Goal: Task Accomplishment & Management: Complete application form

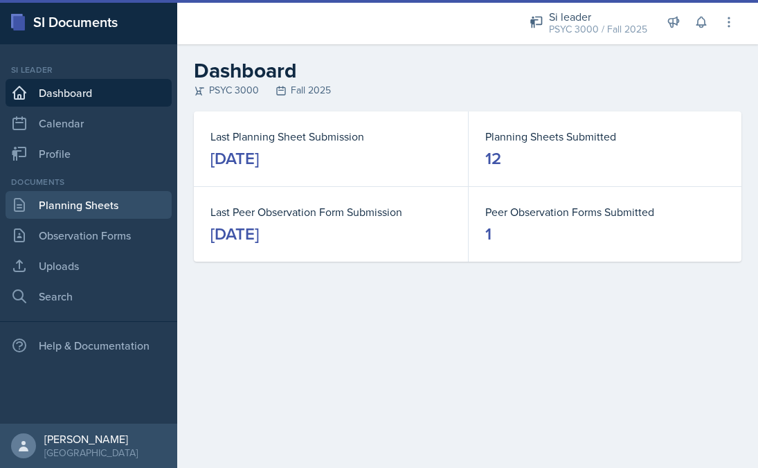
click at [53, 203] on link "Planning Sheets" at bounding box center [89, 205] width 166 height 28
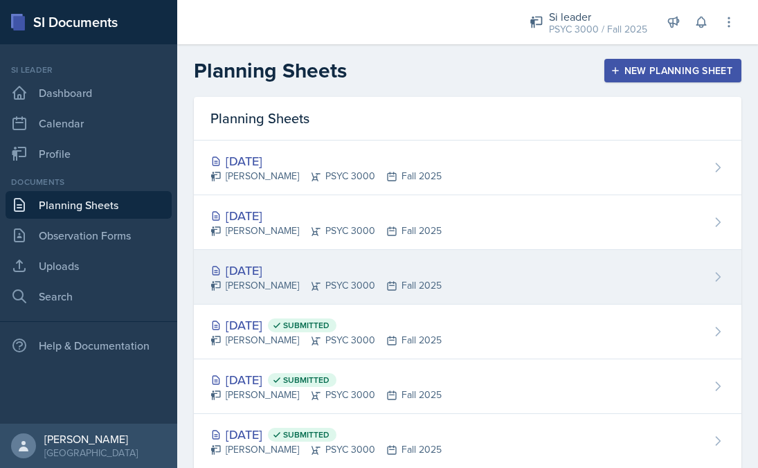
click at [273, 268] on div "[DATE]" at bounding box center [325, 270] width 231 height 19
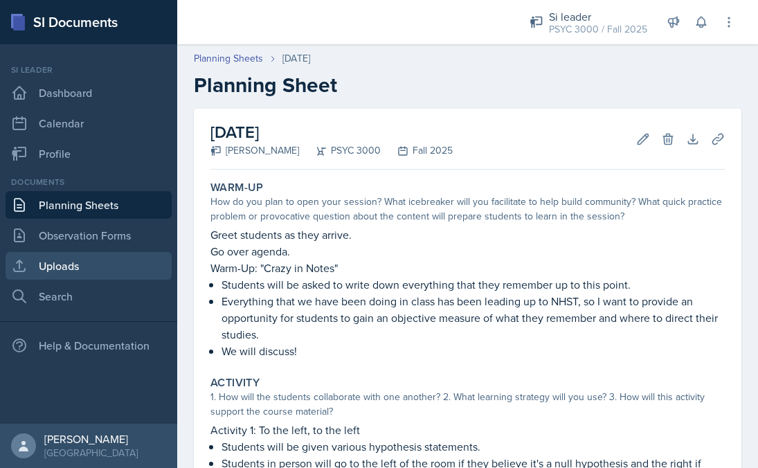
click at [70, 274] on link "Uploads" at bounding box center [89, 266] width 166 height 28
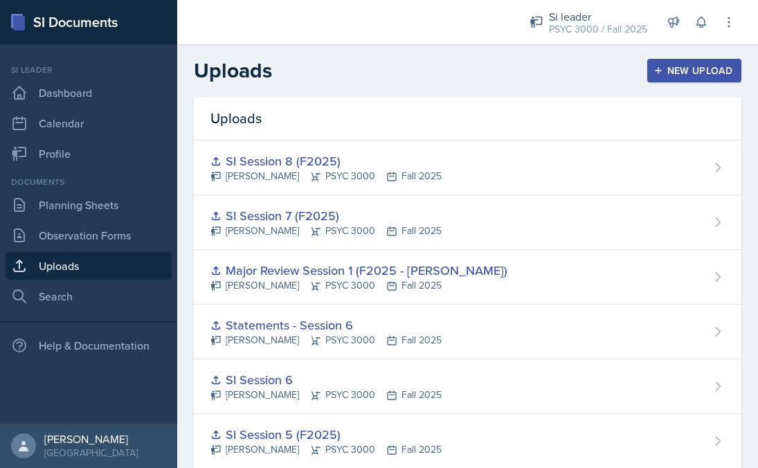
click at [657, 69] on icon "button" at bounding box center [658, 71] width 10 height 10
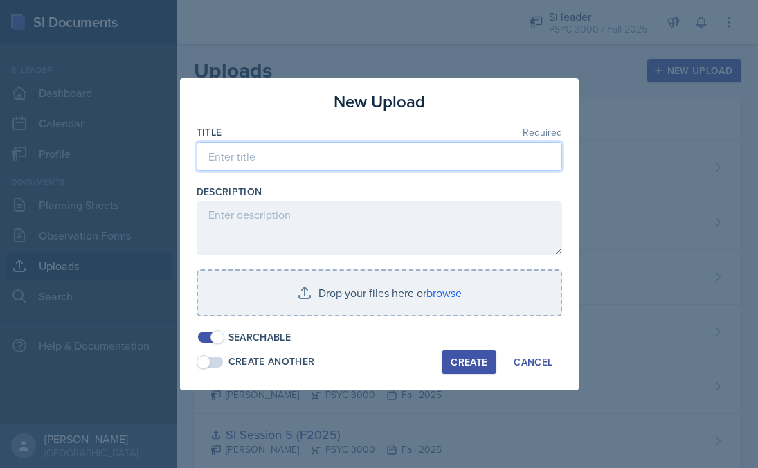
click at [343, 155] on input at bounding box center [379, 156] width 365 height 29
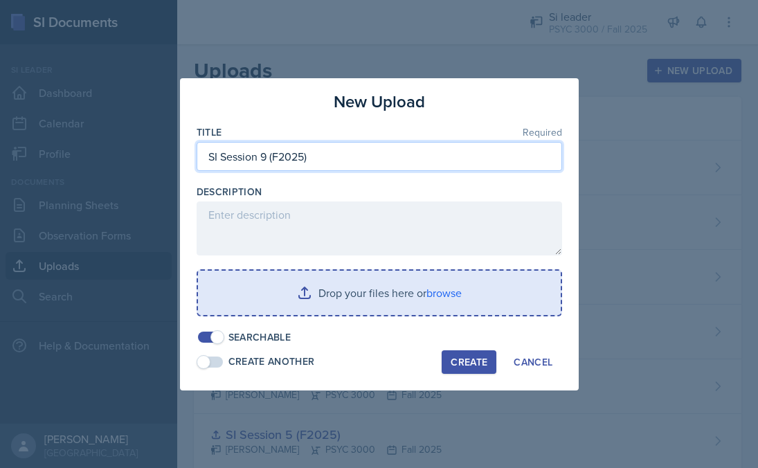
type input "SI Session 9 (F2025)"
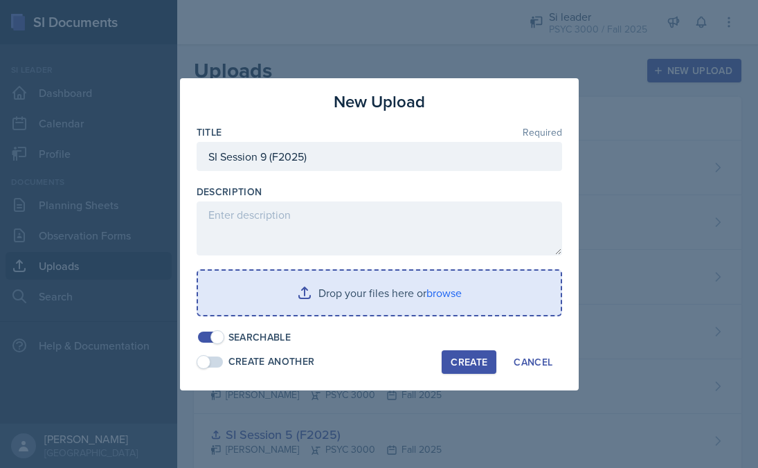
click at [411, 292] on input "file" at bounding box center [379, 293] width 363 height 44
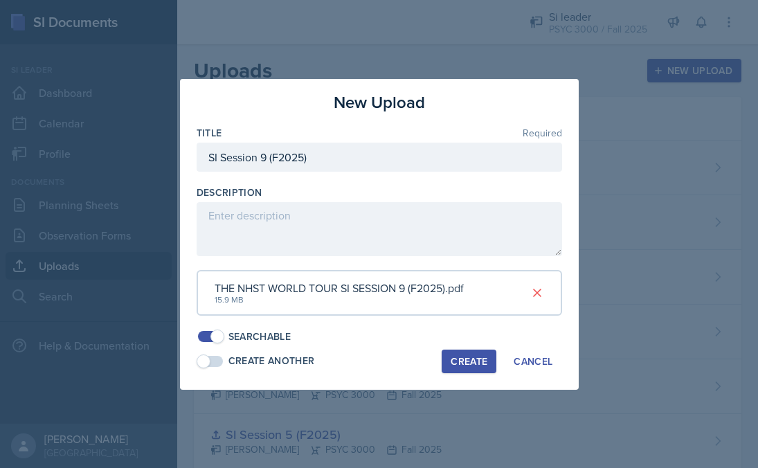
click at [457, 358] on div "Create" at bounding box center [469, 361] width 37 height 11
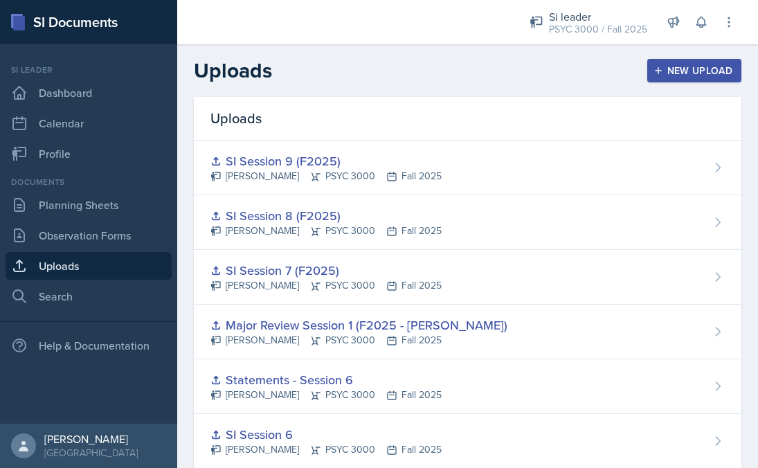
click at [679, 66] on div "New Upload" at bounding box center [694, 70] width 77 height 11
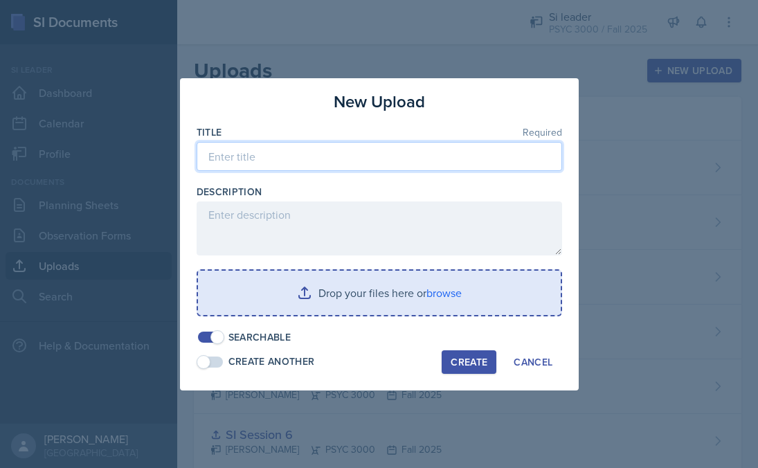
click at [423, 154] on input at bounding box center [379, 156] width 365 height 29
type input "SI Session 10 (F2025)"
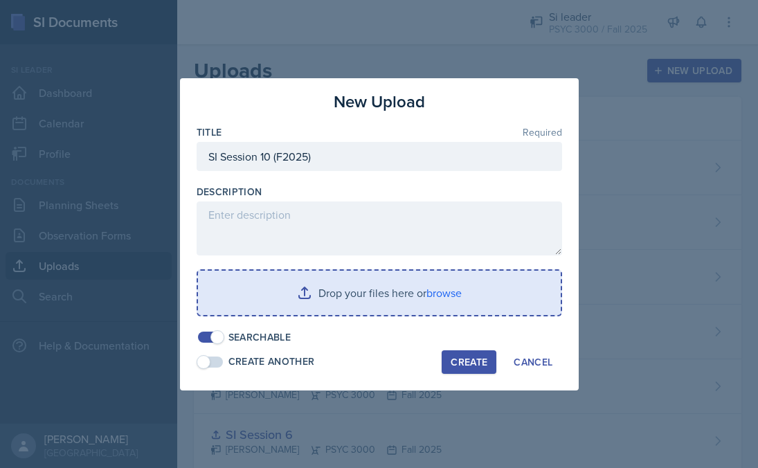
click at [317, 307] on input "file" at bounding box center [379, 293] width 363 height 44
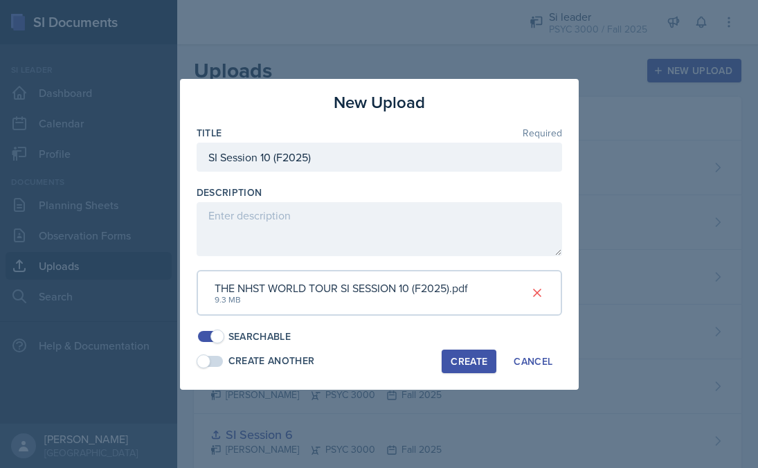
click at [491, 354] on button "Create" at bounding box center [469, 361] width 55 height 24
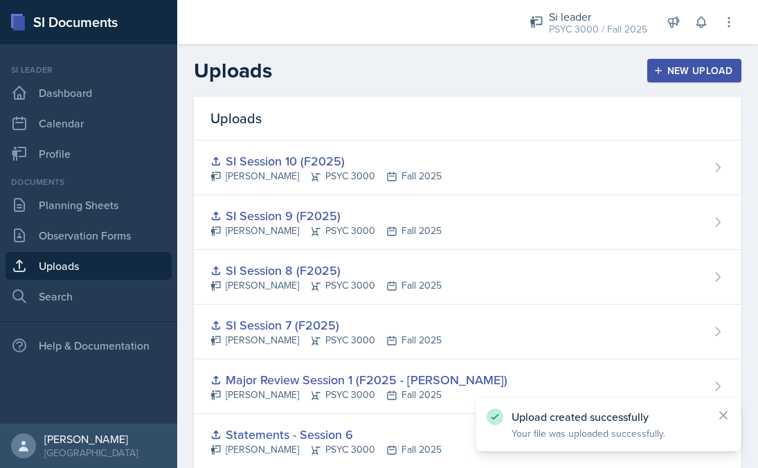
click at [691, 73] on div "New Upload" at bounding box center [694, 70] width 77 height 11
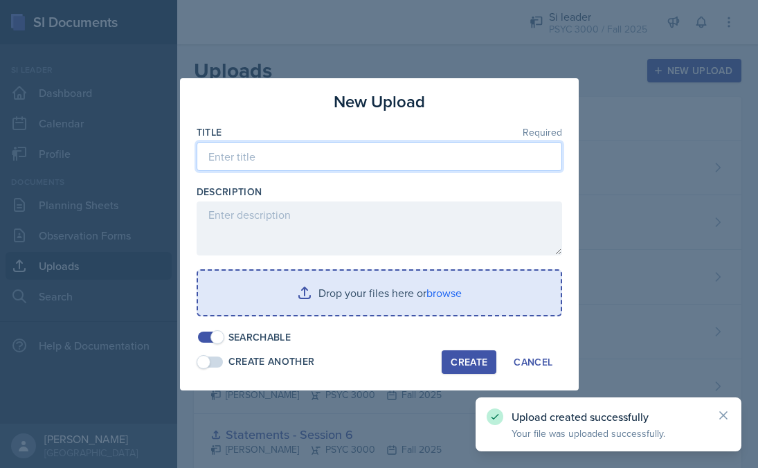
click at [375, 167] on input at bounding box center [379, 156] width 365 height 29
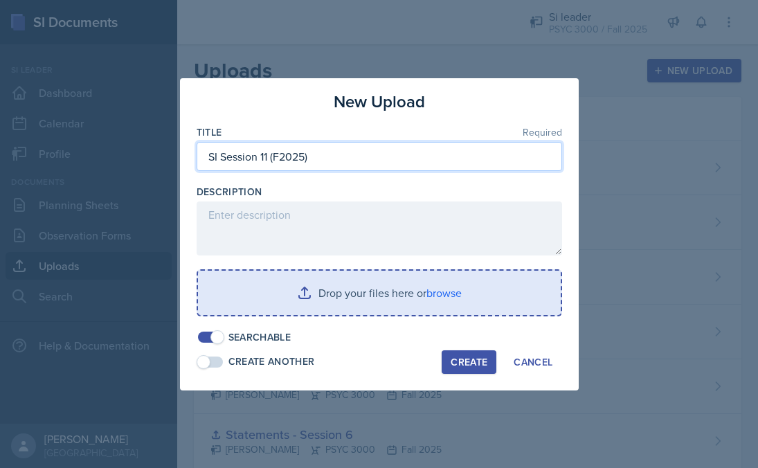
type input "SI Session 11 (F2025)"
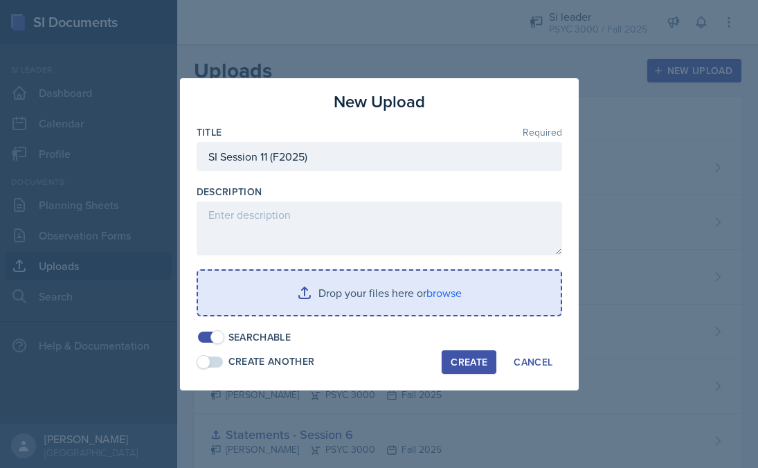
click at [340, 305] on input "file" at bounding box center [379, 293] width 363 height 44
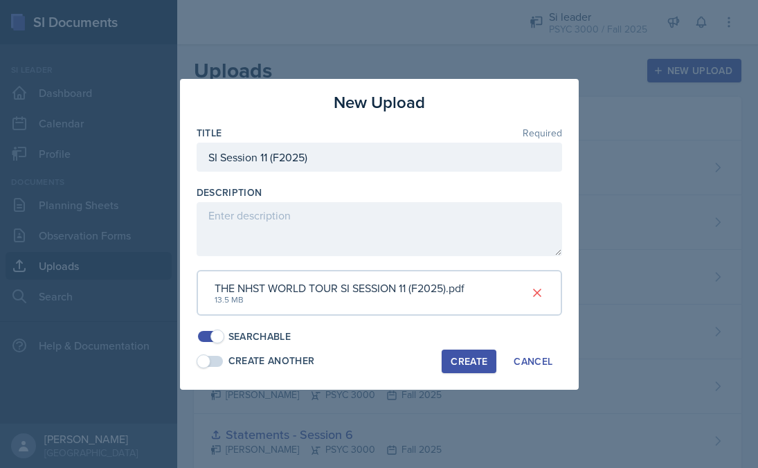
click at [468, 356] on div "Create" at bounding box center [469, 361] width 37 height 11
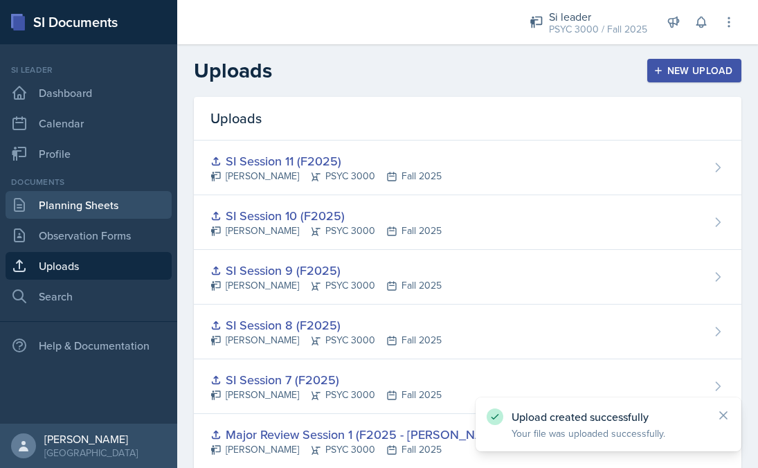
click at [82, 206] on link "Planning Sheets" at bounding box center [89, 205] width 166 height 28
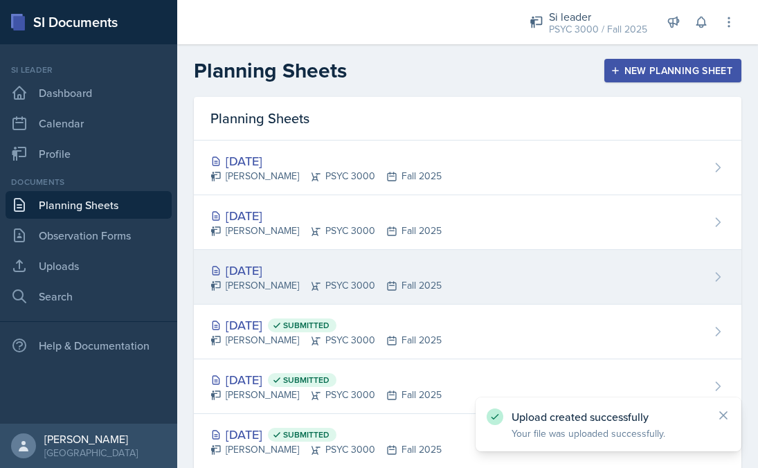
click at [277, 266] on div "[DATE]" at bounding box center [325, 270] width 231 height 19
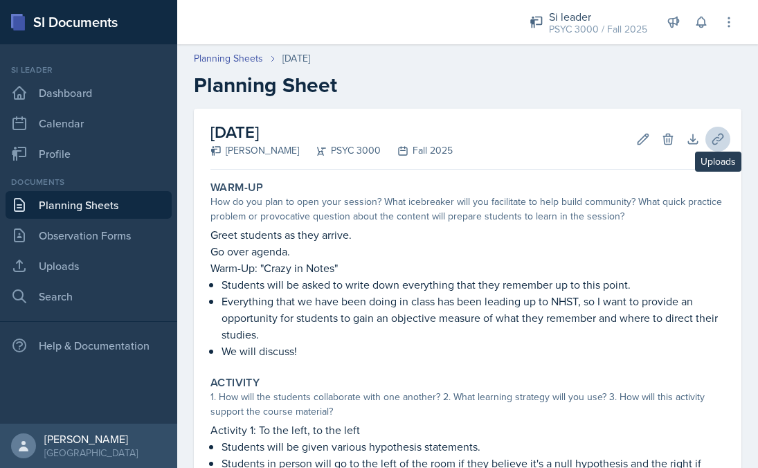
click at [718, 135] on icon at bounding box center [717, 139] width 10 height 10
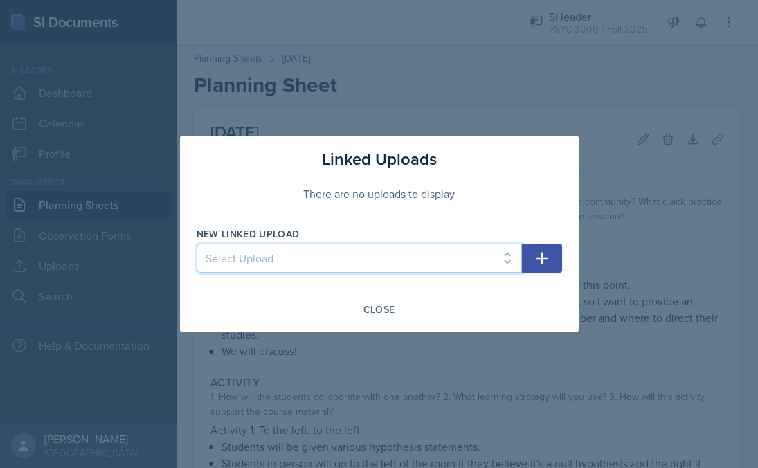
select select "56ad625d-4070-406f-9671-9b829c62e0ed"
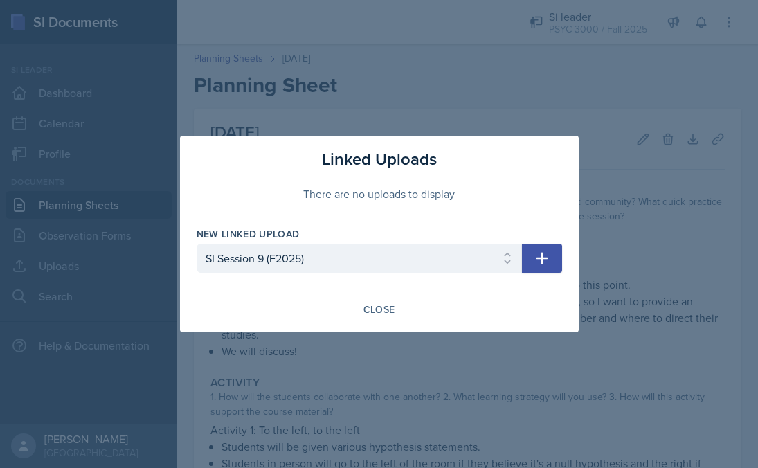
click at [532, 255] on button "button" at bounding box center [542, 258] width 40 height 29
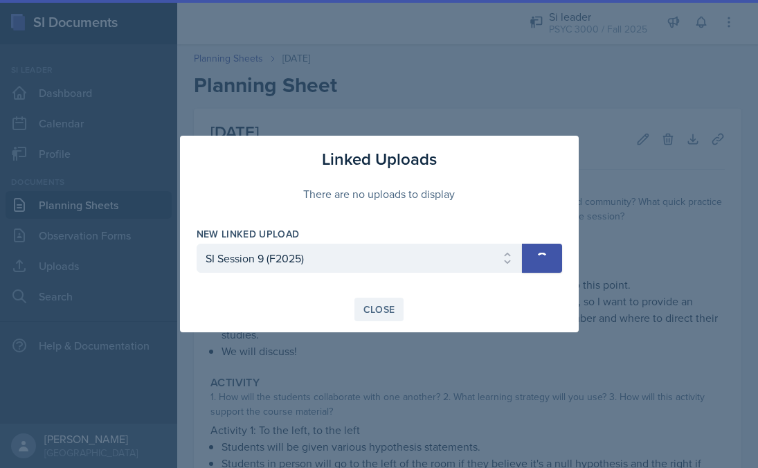
select select
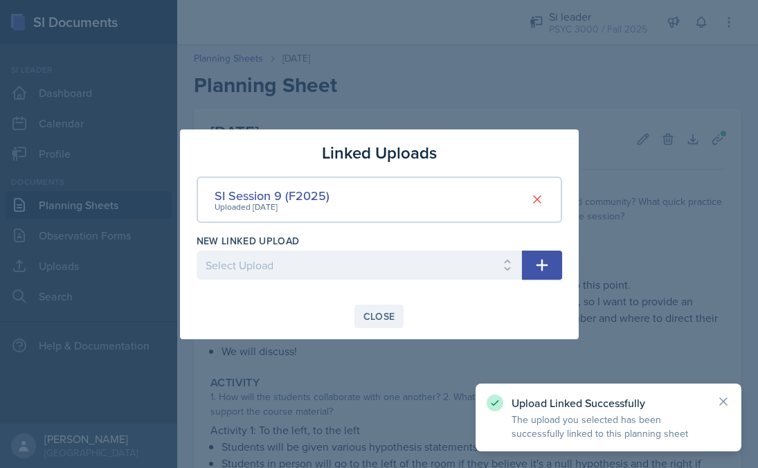
click at [383, 311] on div "Close" at bounding box center [379, 316] width 32 height 11
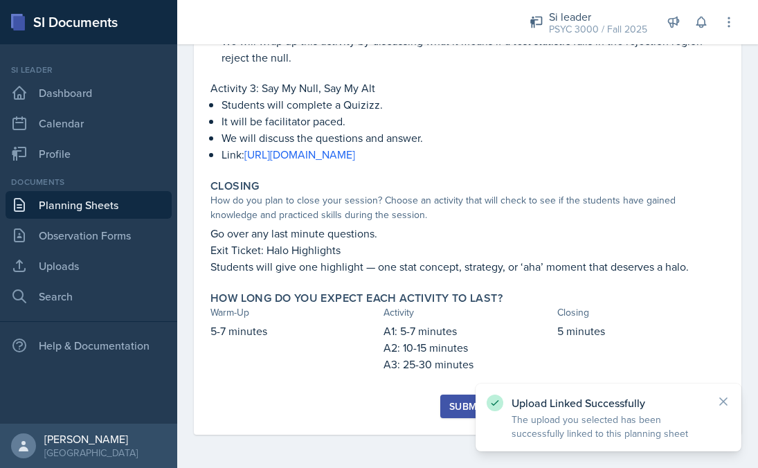
scroll to position [585, 0]
click at [451, 410] on div "Submit" at bounding box center [467, 406] width 37 height 11
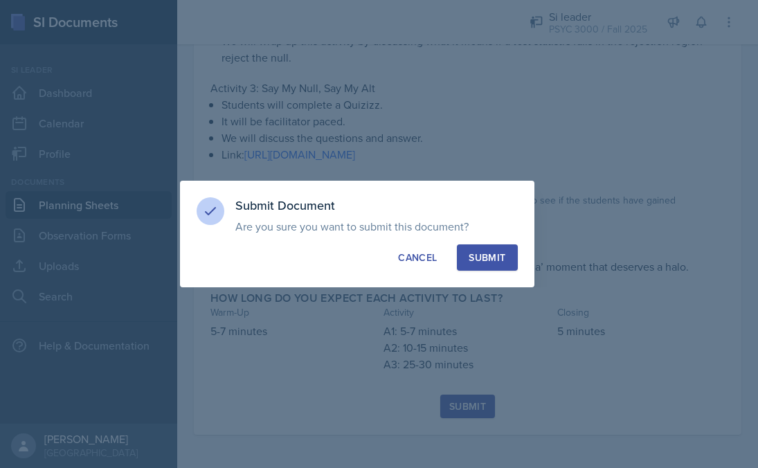
click at [485, 265] on button "Submit" at bounding box center [487, 257] width 60 height 26
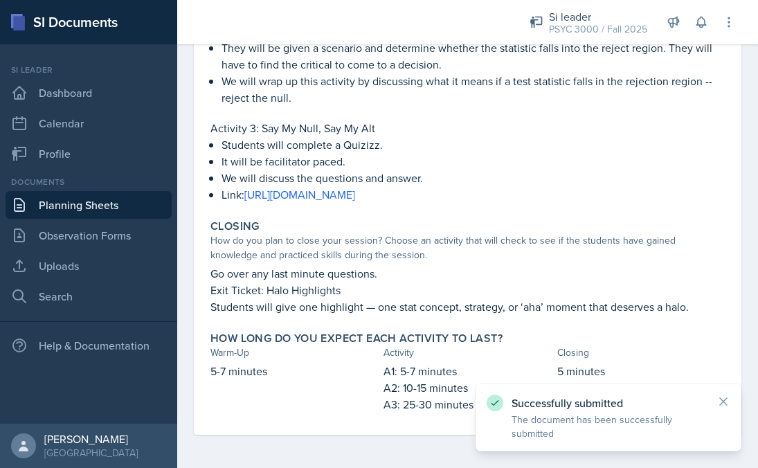
click at [80, 213] on link "Planning Sheets" at bounding box center [89, 205] width 166 height 28
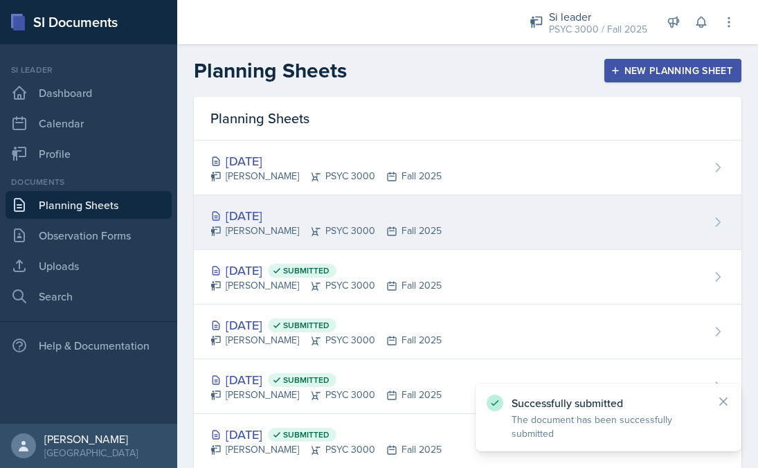
click at [269, 234] on div "[PERSON_NAME] PSYC 3000 Fall 2025" at bounding box center [325, 231] width 231 height 15
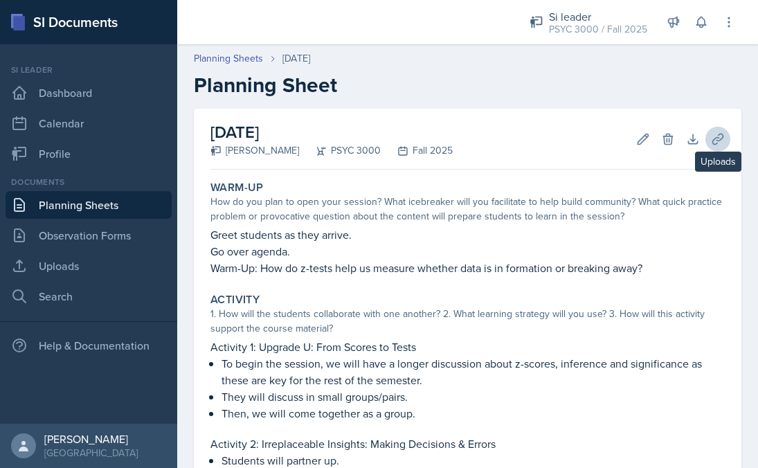
click at [727, 135] on button "Uploads" at bounding box center [717, 139] width 25 height 25
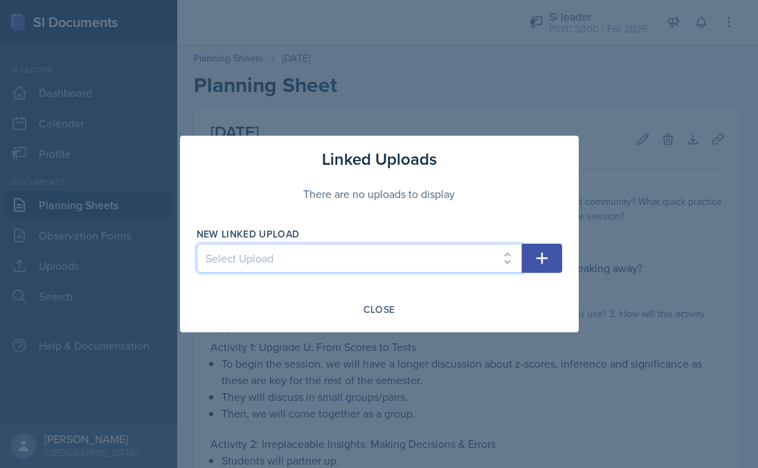
select select "4c415e09-b99e-4c7c-946c-e4b8ddc8054d"
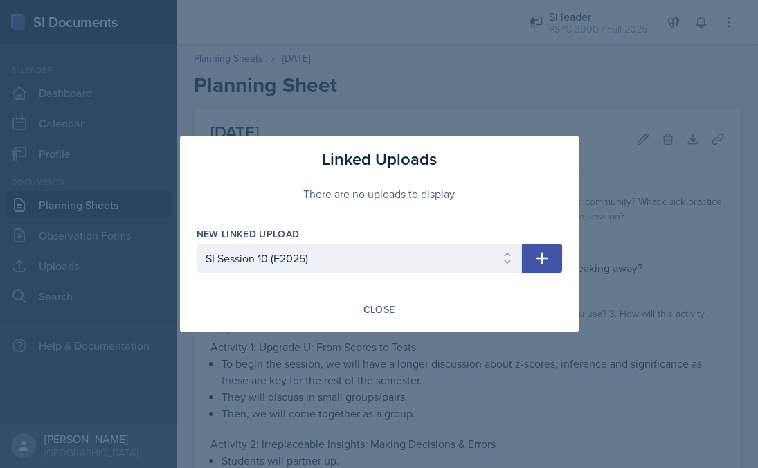
click at [540, 261] on icon "button" at bounding box center [542, 258] width 17 height 17
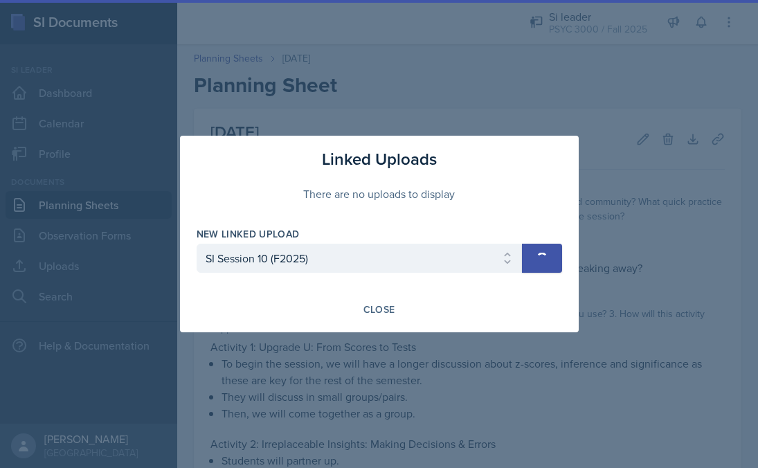
select select
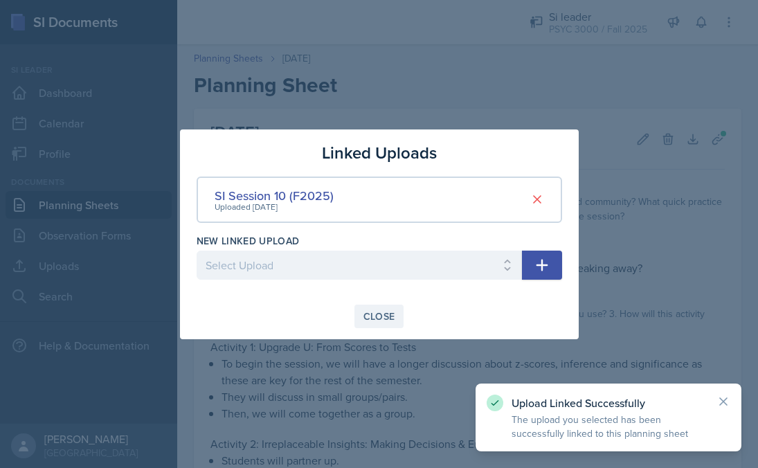
click at [392, 323] on button "Close" at bounding box center [379, 317] width 50 height 24
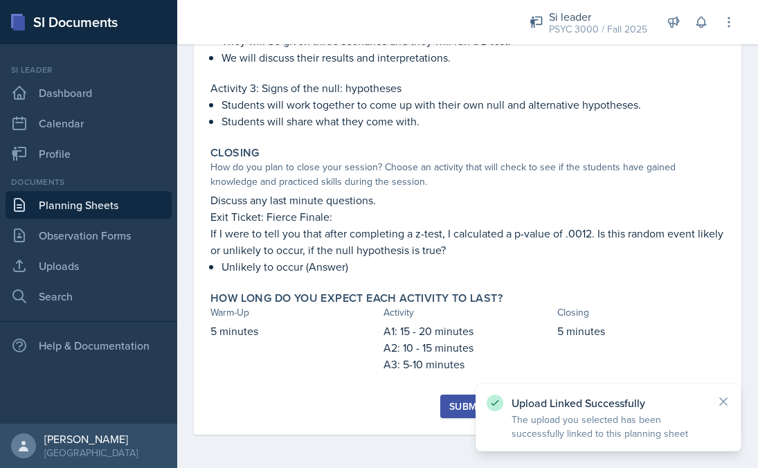
scroll to position [436, 0]
click at [457, 412] on div "Submit" at bounding box center [467, 406] width 37 height 11
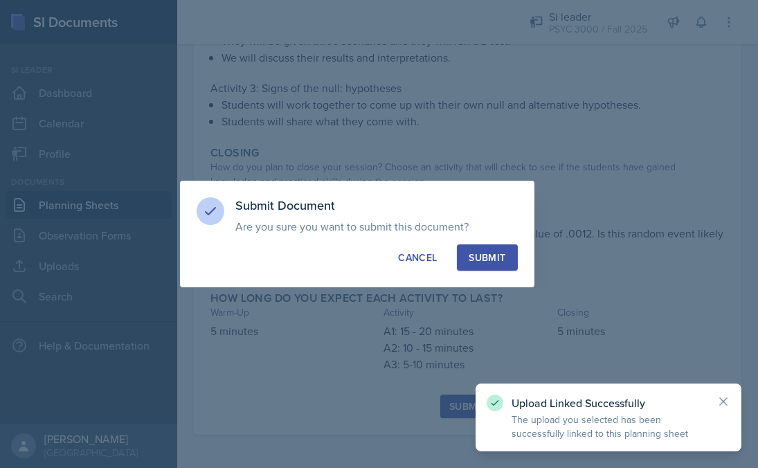
click at [482, 262] on div "Submit" at bounding box center [487, 258] width 37 height 14
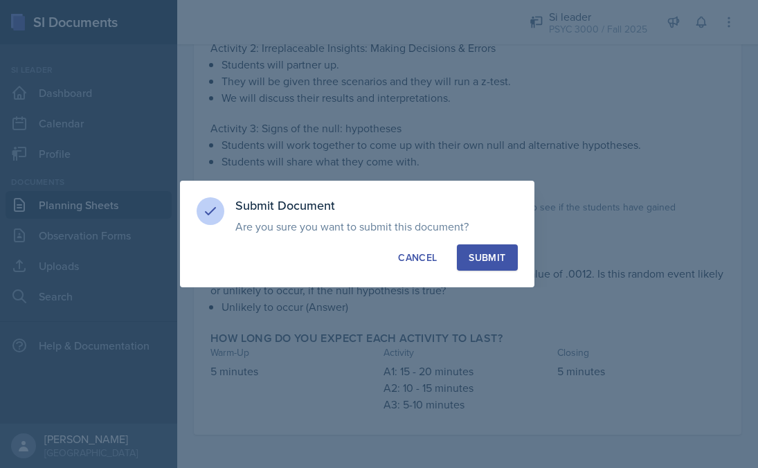
scroll to position [396, 0]
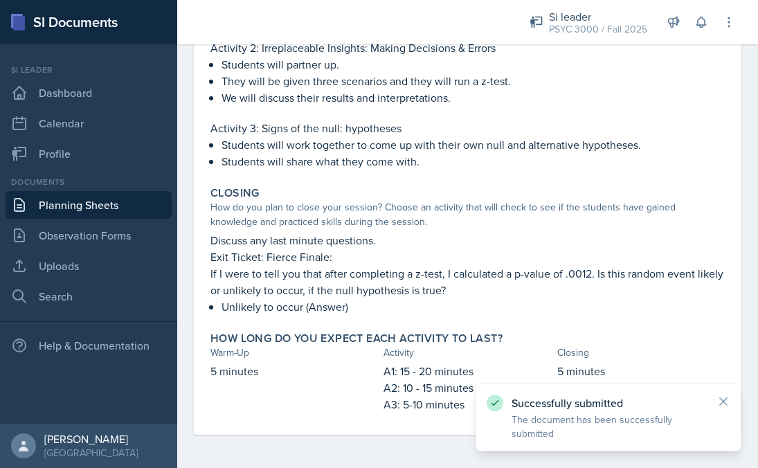
click at [125, 191] on link "Planning Sheets" at bounding box center [89, 205] width 166 height 28
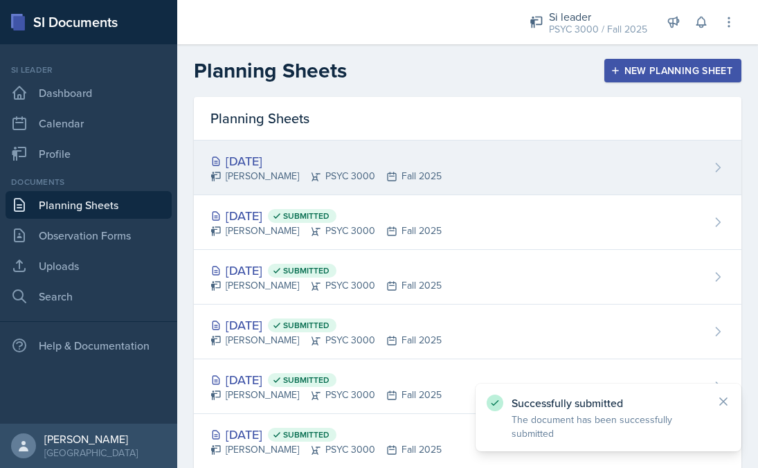
click at [289, 184] on div "[DATE] [PERSON_NAME] PSYC 3000 Fall 2025" at bounding box center [467, 167] width 547 height 55
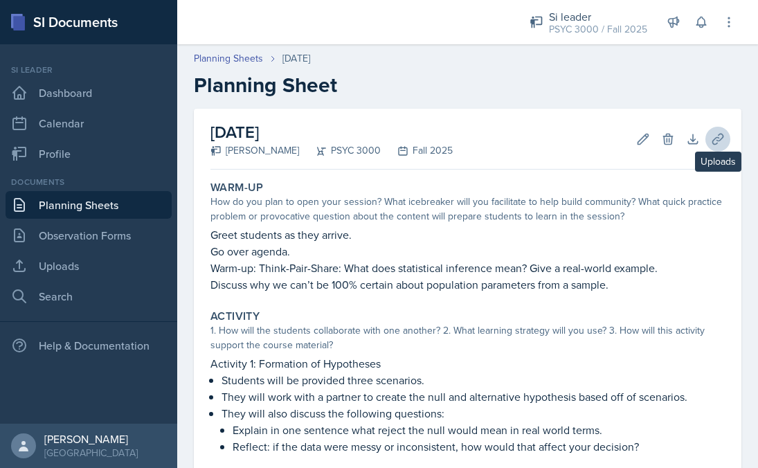
click at [721, 134] on icon at bounding box center [717, 139] width 10 height 10
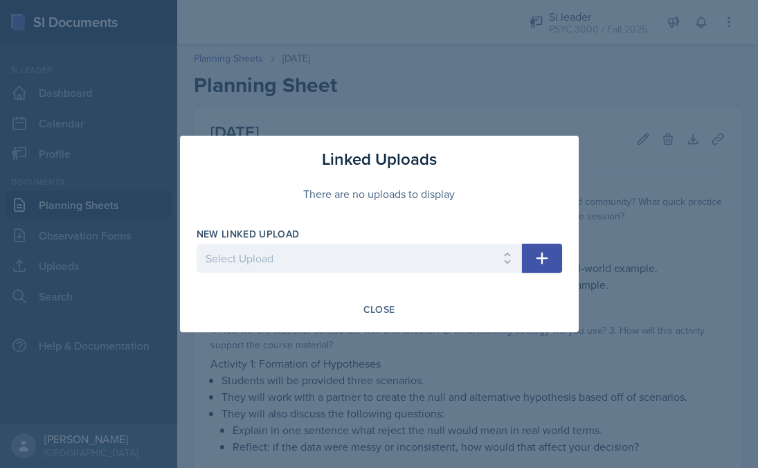
click at [442, 275] on div at bounding box center [359, 280] width 325 height 14
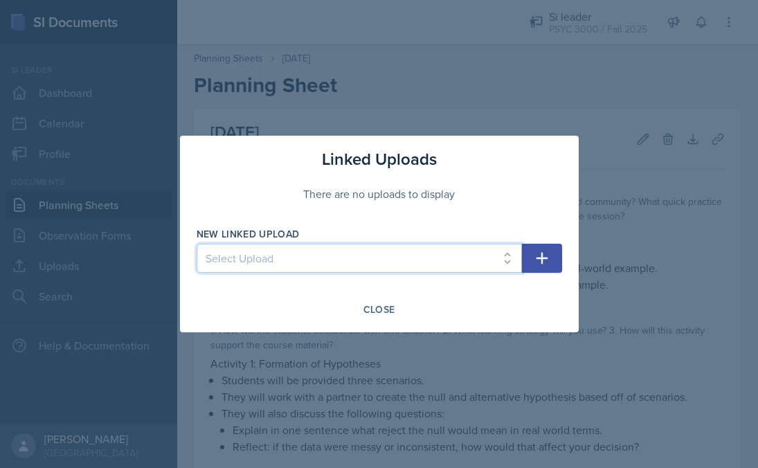
select select "be30ae48-6317-4d9a-931f-2d953102aa9f"
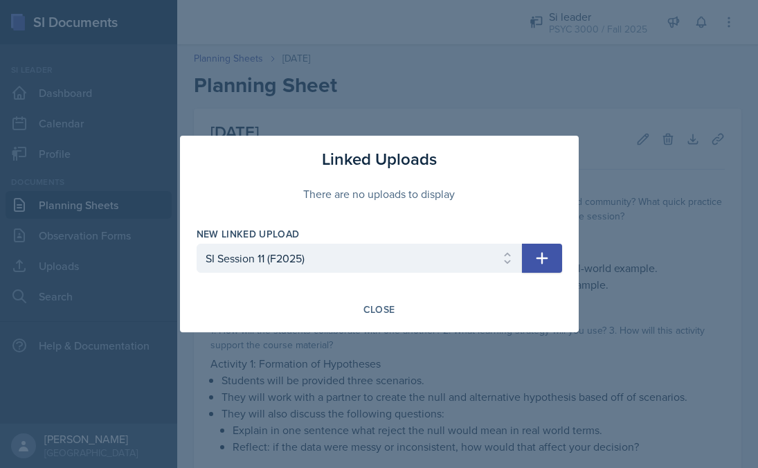
click at [536, 256] on icon "button" at bounding box center [542, 258] width 17 height 17
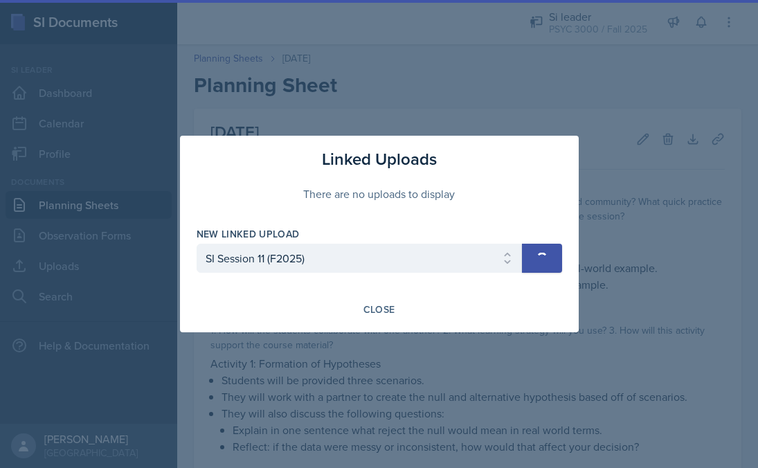
select select
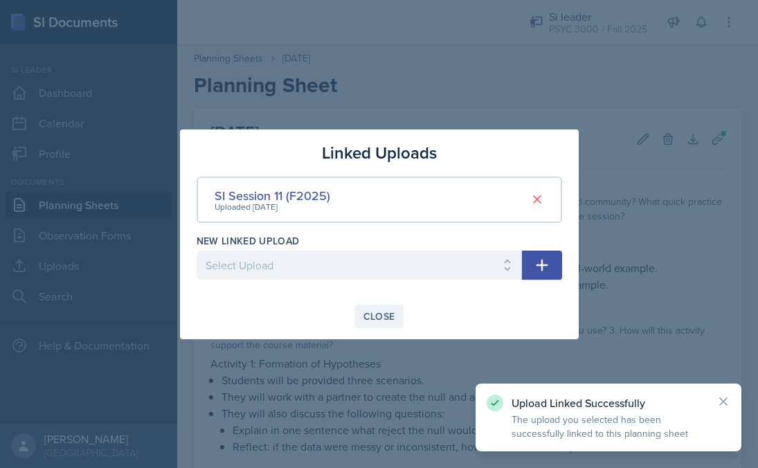
click at [379, 322] on div "Close" at bounding box center [379, 316] width 32 height 11
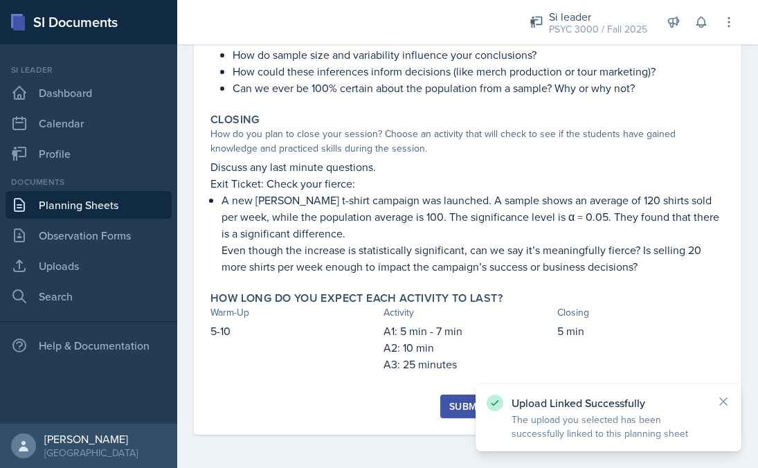
scroll to position [669, 0]
click at [444, 403] on button "Submit" at bounding box center [467, 406] width 55 height 24
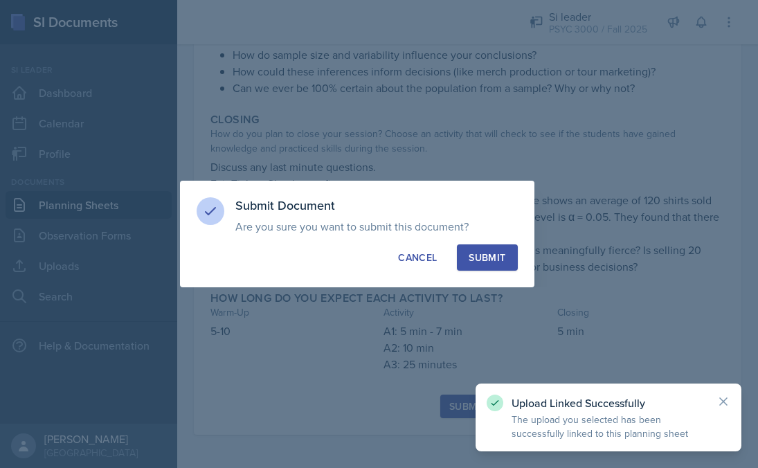
click at [471, 257] on div "Submit" at bounding box center [487, 258] width 37 height 14
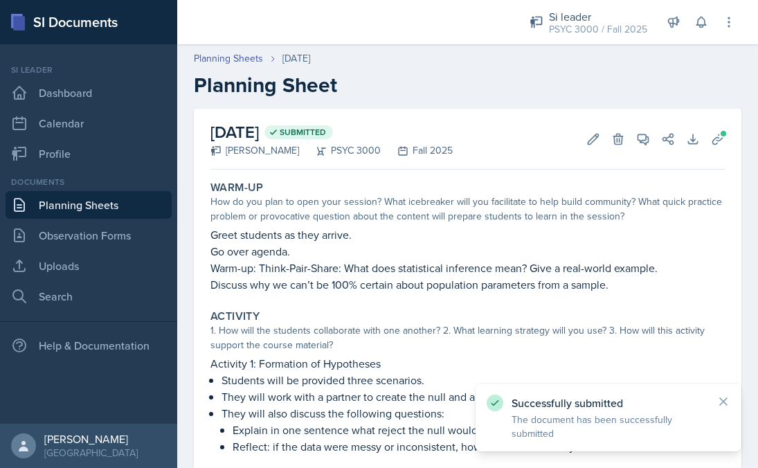
scroll to position [0, 0]
click at [143, 199] on link "Planning Sheets" at bounding box center [89, 205] width 166 height 28
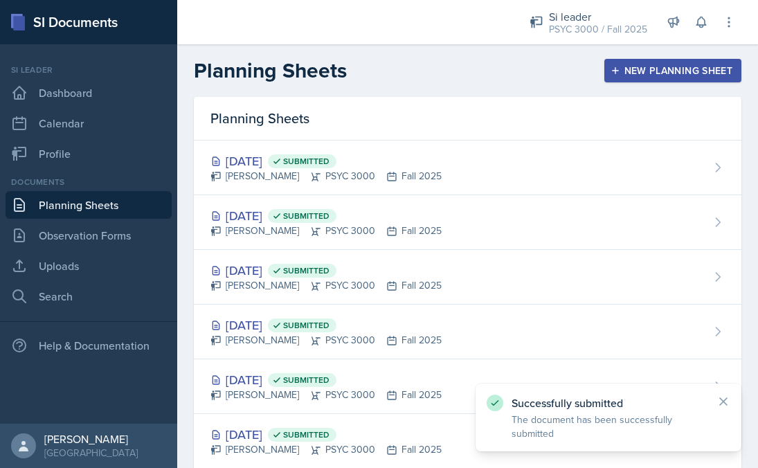
click at [628, 69] on div "New Planning Sheet" at bounding box center [672, 70] width 119 height 11
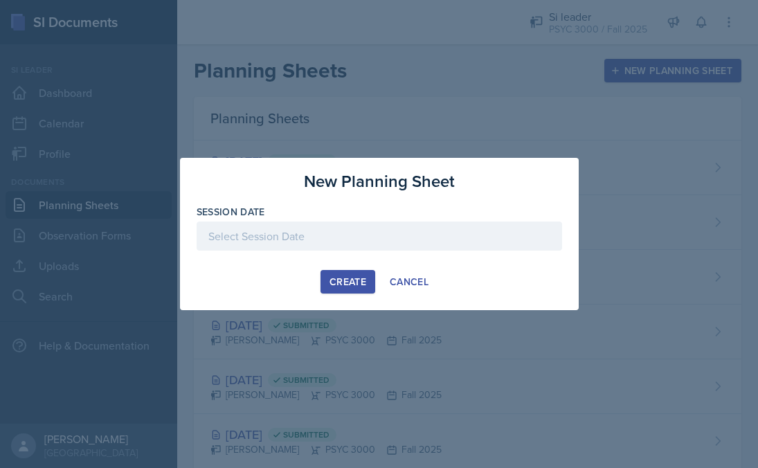
click at [366, 235] on div at bounding box center [379, 235] width 365 height 29
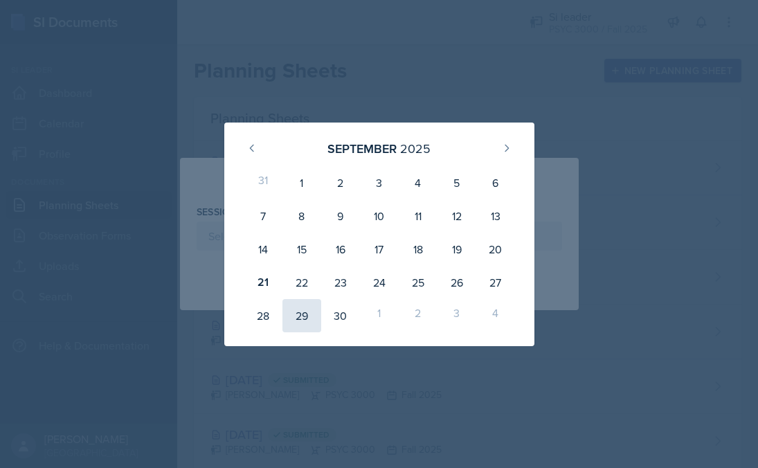
click at [297, 306] on div "29" at bounding box center [301, 315] width 39 height 33
type input "[DATE]"
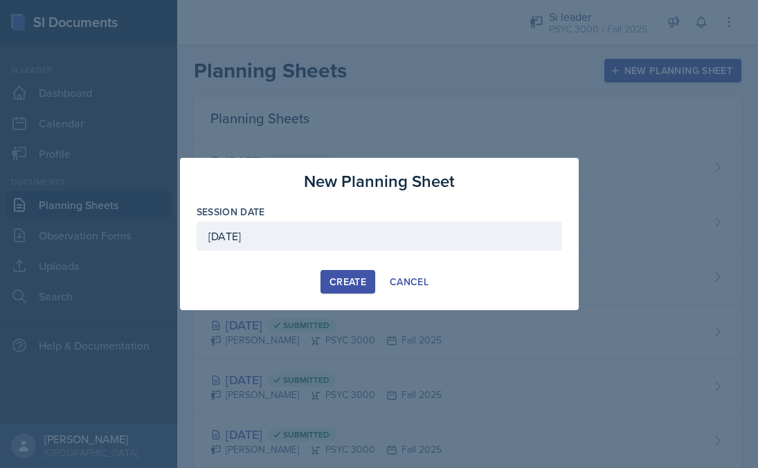
click at [336, 271] on button "Create" at bounding box center [347, 282] width 55 height 24
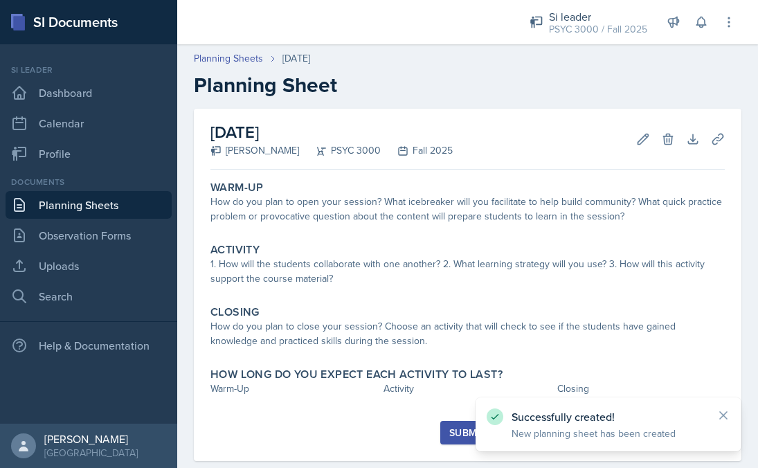
click at [128, 206] on link "Planning Sheets" at bounding box center [89, 205] width 166 height 28
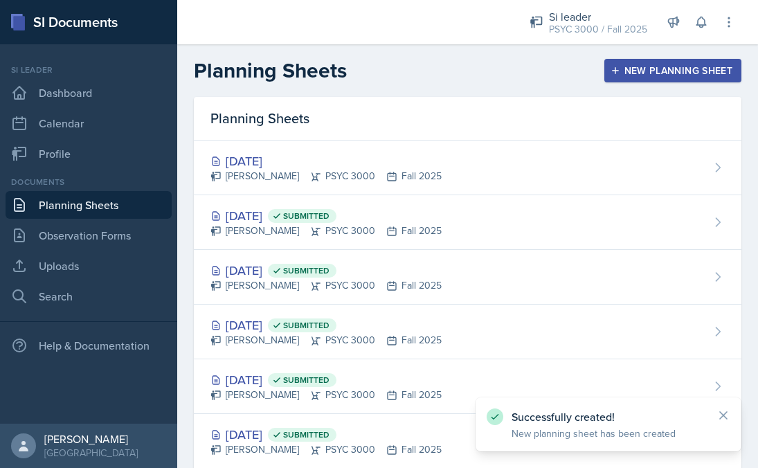
click at [621, 75] on div "New Planning Sheet" at bounding box center [672, 70] width 119 height 11
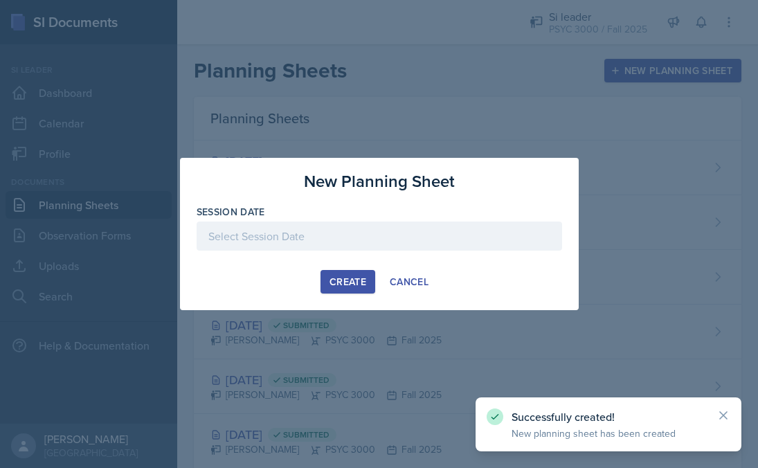
click at [311, 240] on div at bounding box center [379, 235] width 365 height 29
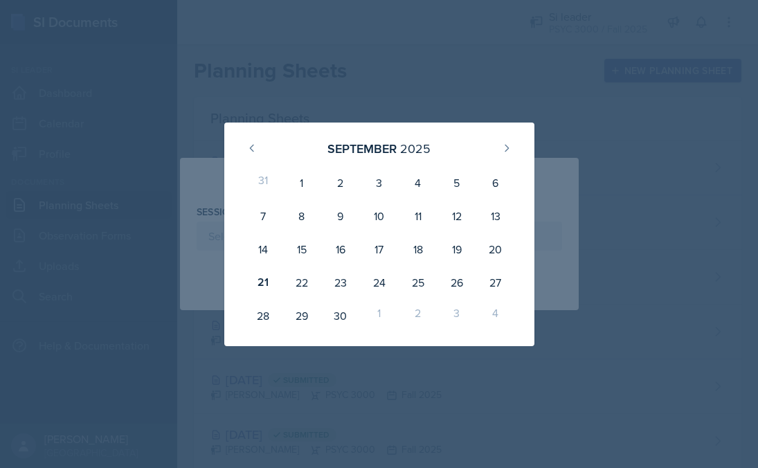
click at [508, 136] on div "[DATE]" at bounding box center [379, 149] width 277 height 30
click at [505, 143] on icon at bounding box center [506, 148] width 11 height 11
click at [381, 174] on div "1" at bounding box center [379, 182] width 39 height 33
type input "[DATE]"
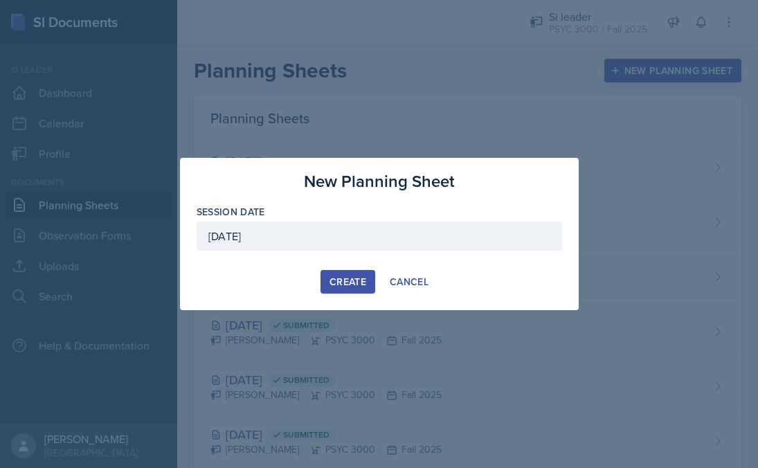
click at [347, 278] on div "Create" at bounding box center [347, 281] width 37 height 11
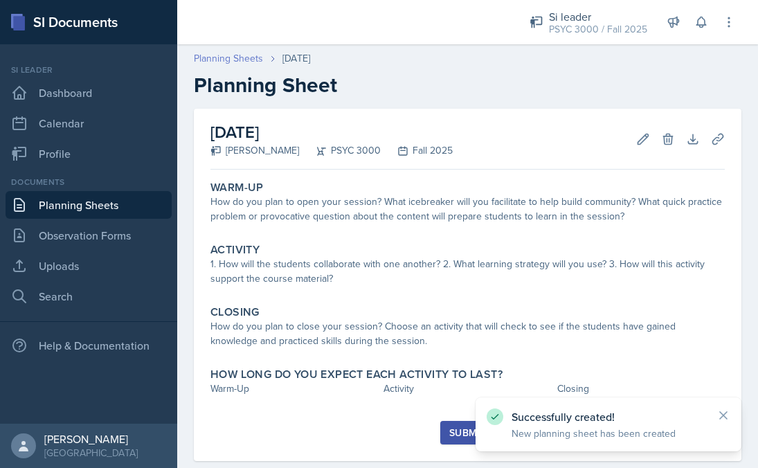
click at [259, 53] on link "Planning Sheets" at bounding box center [228, 58] width 69 height 15
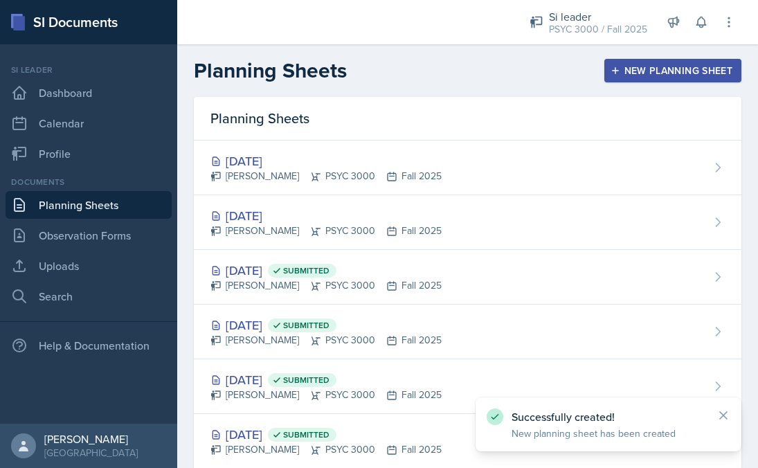
click at [657, 80] on button "New Planning Sheet" at bounding box center [672, 71] width 137 height 24
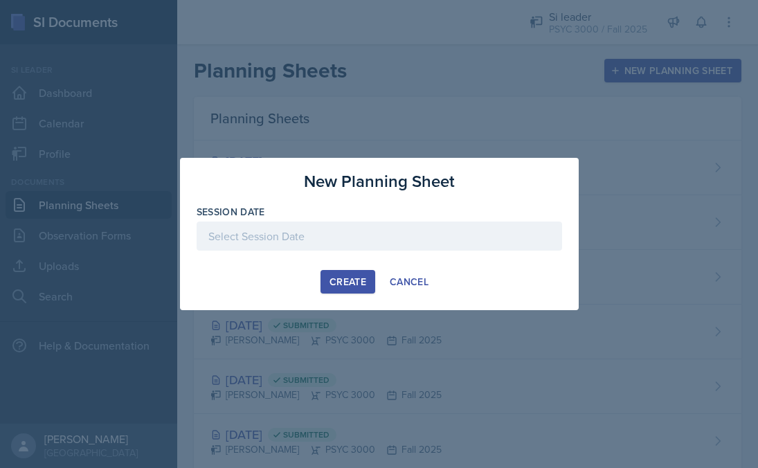
click at [452, 254] on div at bounding box center [379, 258] width 365 height 14
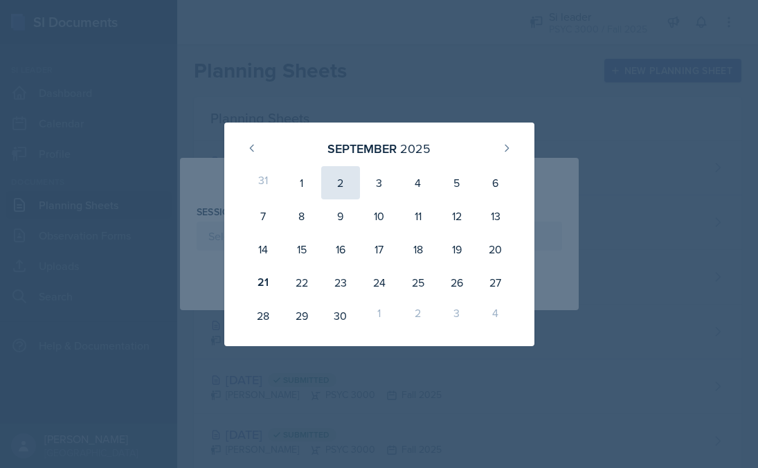
click at [346, 181] on div "2" at bounding box center [340, 182] width 39 height 33
type input "[DATE]"
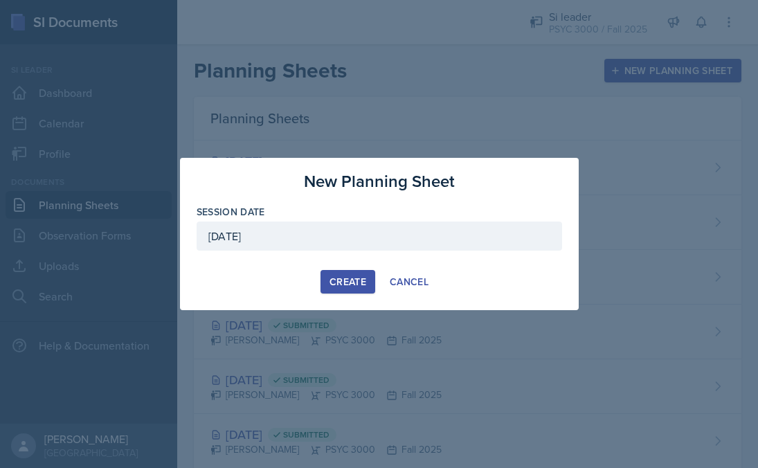
click at [338, 271] on button "Create" at bounding box center [347, 282] width 55 height 24
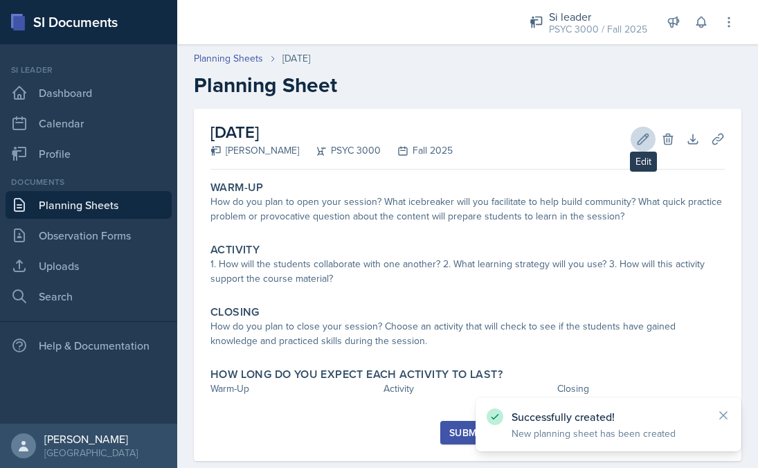
click at [642, 138] on icon at bounding box center [643, 139] width 10 height 10
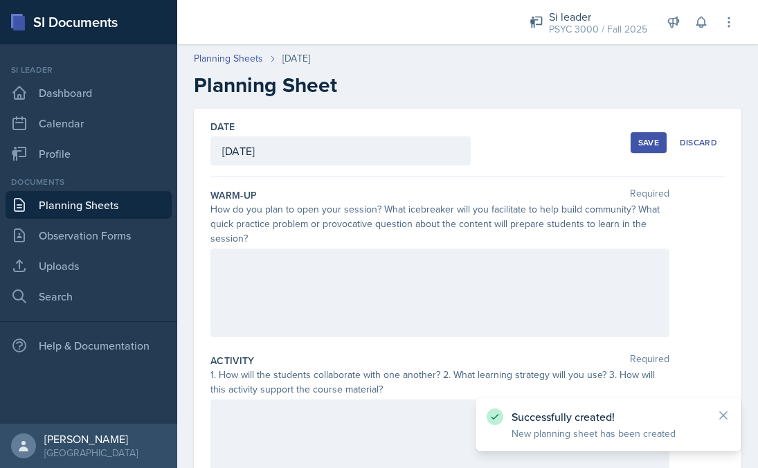
click at [372, 148] on div "[DATE]" at bounding box center [340, 150] width 260 height 29
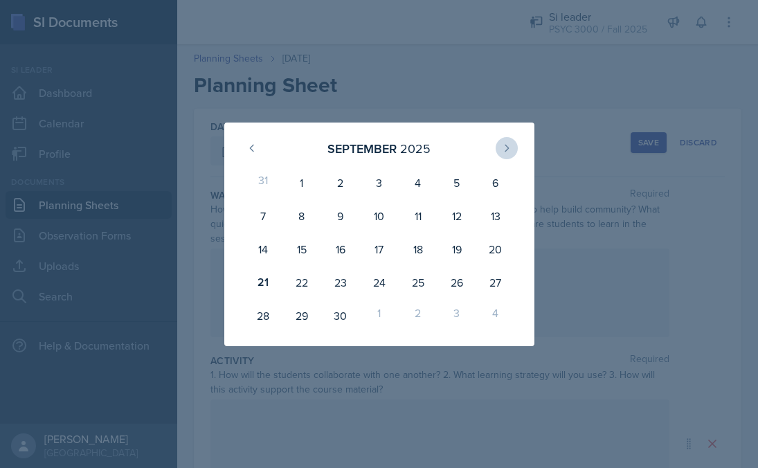
click at [505, 149] on icon at bounding box center [506, 148] width 11 height 11
click at [426, 181] on div "2" at bounding box center [418, 182] width 39 height 33
type input "[DATE]"
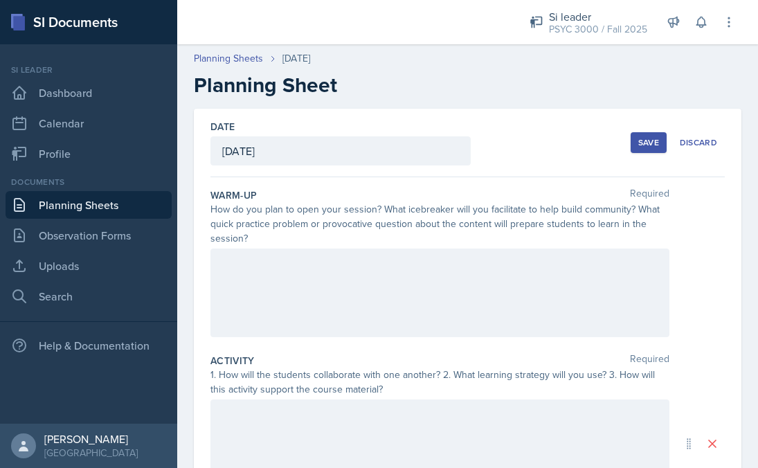
click at [635, 139] on button "Save" at bounding box center [648, 142] width 36 height 21
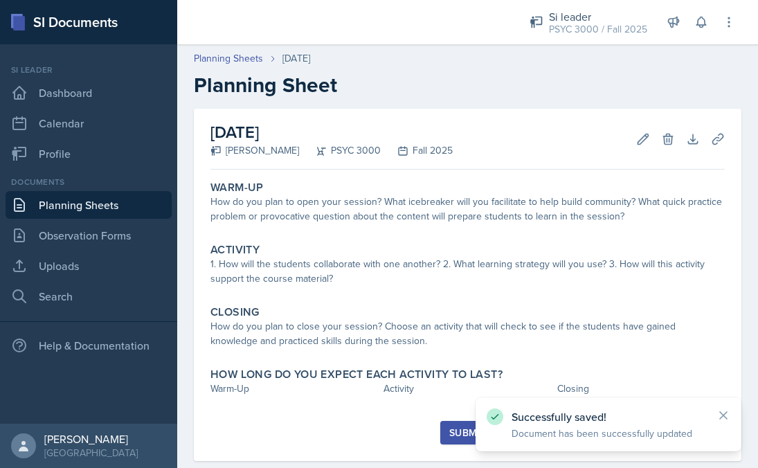
click at [143, 209] on link "Planning Sheets" at bounding box center [89, 205] width 166 height 28
